Goal: Task Accomplishment & Management: Use online tool/utility

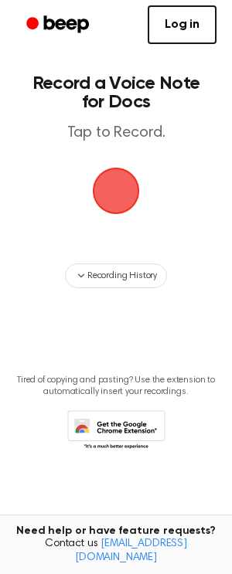
click at [111, 178] on span "button" at bounding box center [115, 190] width 43 height 43
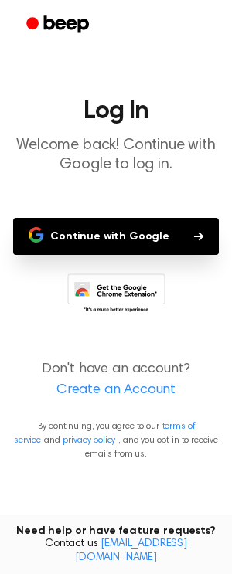
click at [117, 291] on icon at bounding box center [116, 295] width 98 height 43
click at [156, 239] on button "Continue with Google" at bounding box center [116, 236] width 206 height 37
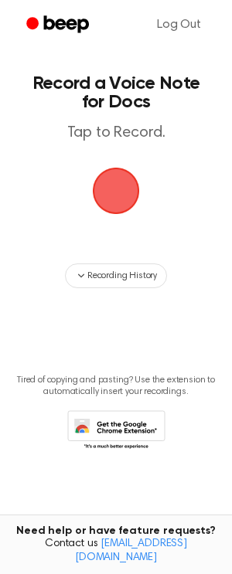
click at [131, 199] on span "button" at bounding box center [115, 190] width 43 height 43
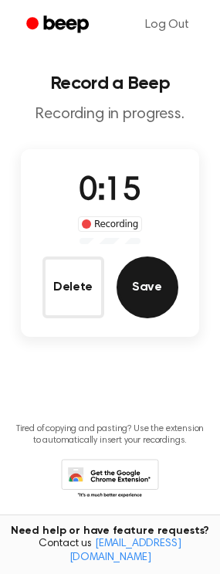
click at [138, 285] on button "Save" at bounding box center [148, 288] width 62 height 62
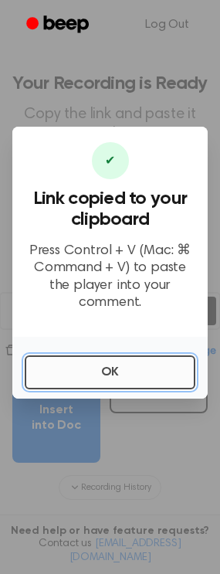
click at [85, 359] on button "OK" at bounding box center [110, 373] width 171 height 34
